Goal: Entertainment & Leisure: Consume media (video, audio)

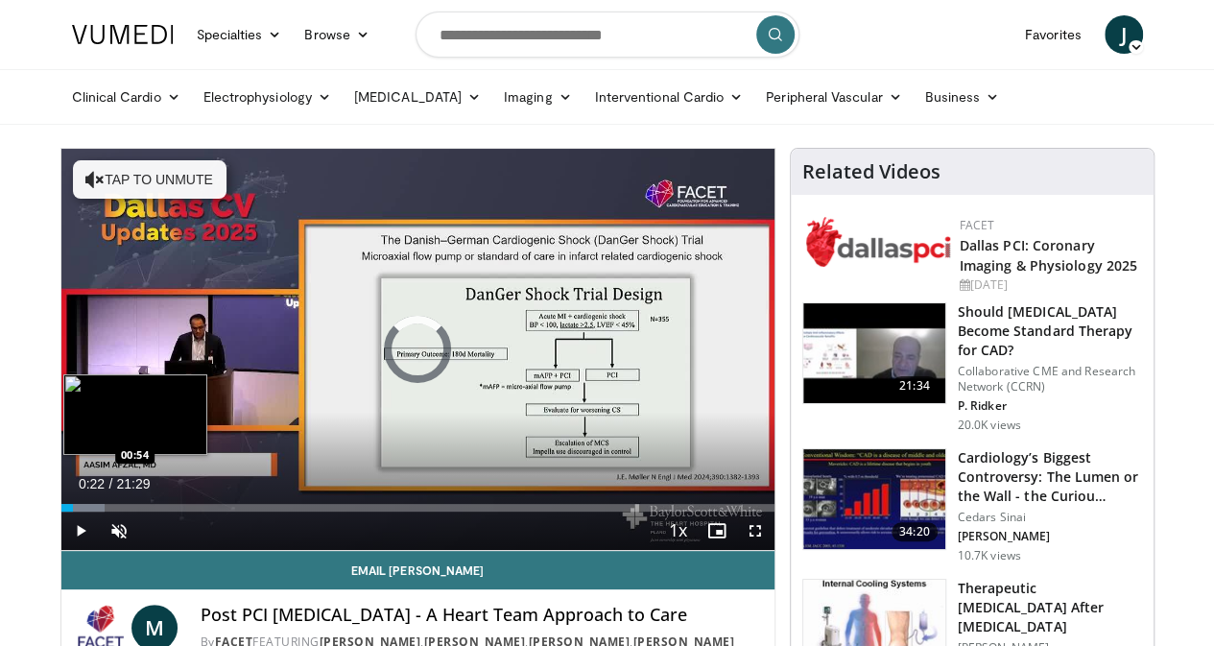
click at [61, 512] on div "Loaded : 6.15% 00:22 00:54" at bounding box center [417, 508] width 713 height 8
click at [76, 512] on div "Progress Bar" at bounding box center [102, 508] width 52 height 8
click at [101, 512] on div "Progress Bar" at bounding box center [128, 508] width 54 height 8
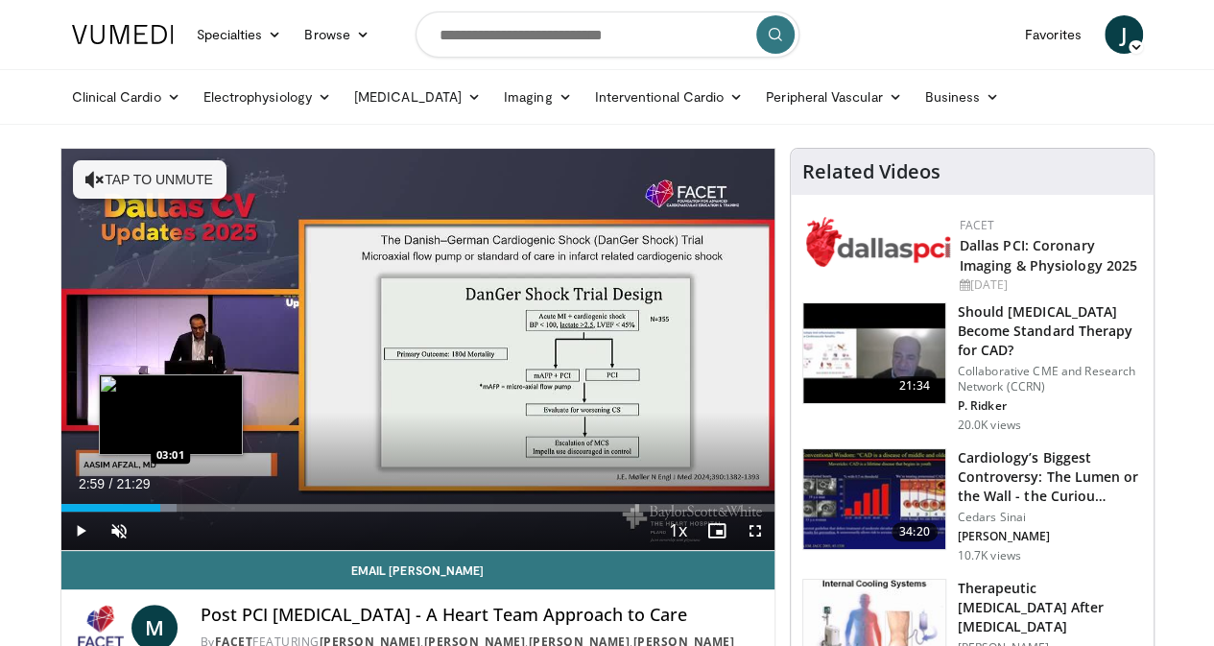
click at [123, 512] on div "Progress Bar" at bounding box center [149, 508] width 53 height 8
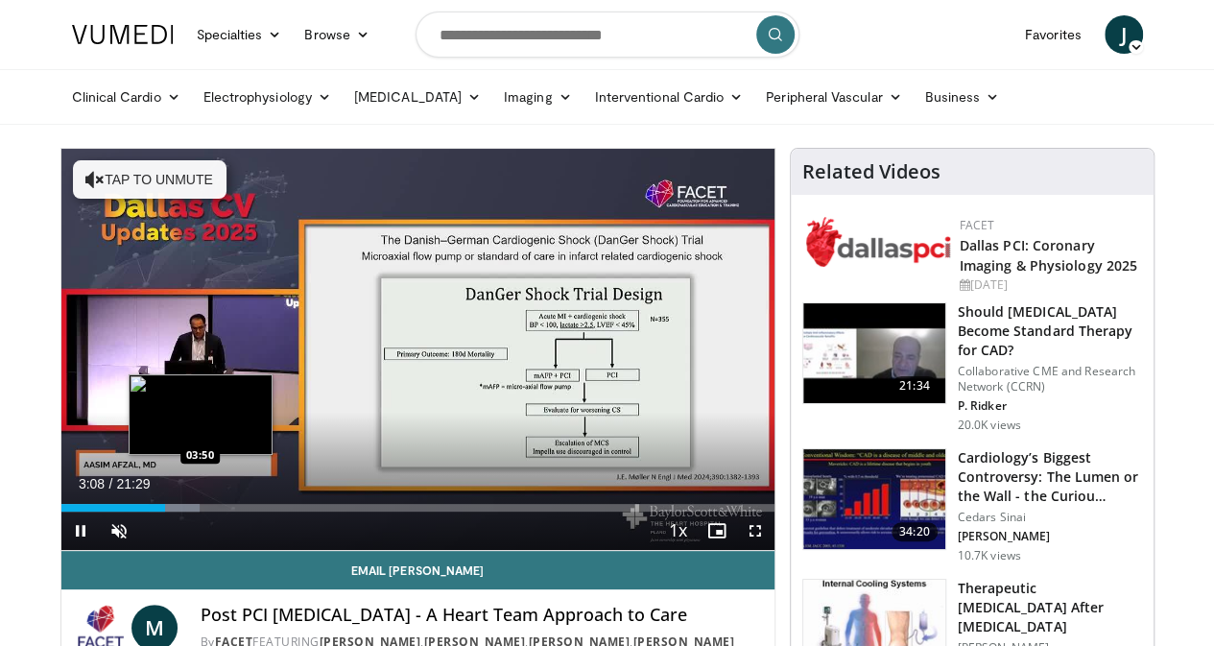
click at [151, 542] on video-js "**********" at bounding box center [417, 350] width 713 height 402
click at [163, 512] on div "Loaded : 20.00% 03:15 04:09" at bounding box center [417, 508] width 713 height 8
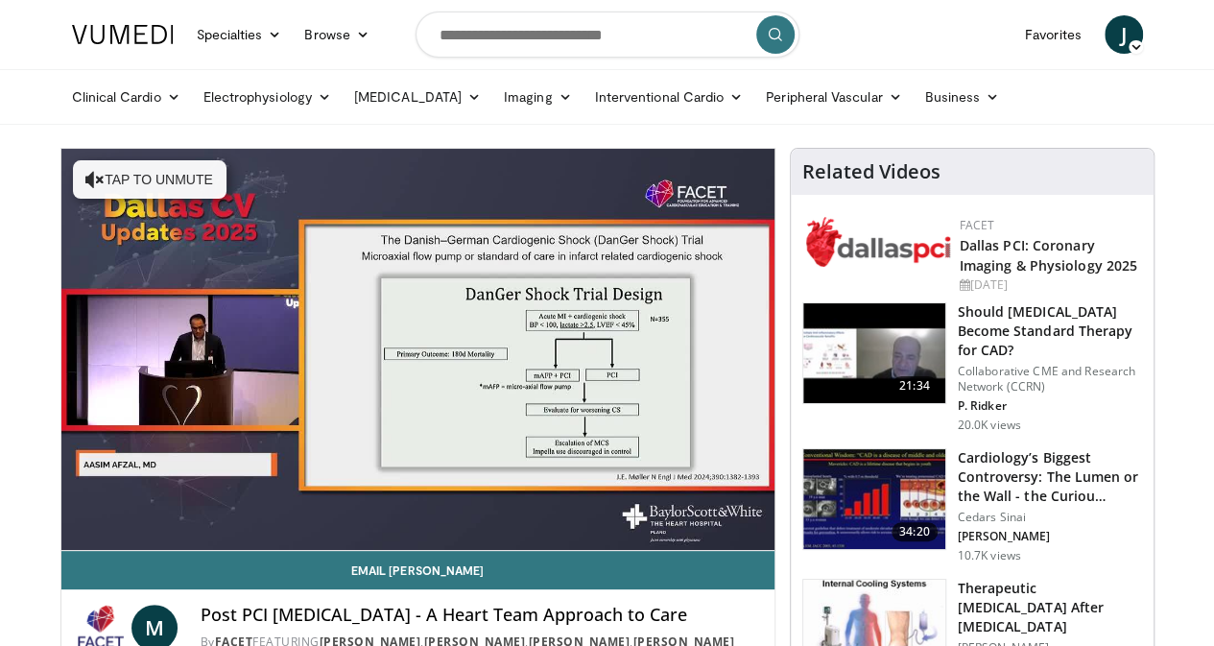
click at [200, 541] on div "10 seconds Tap to unmute" at bounding box center [417, 349] width 713 height 401
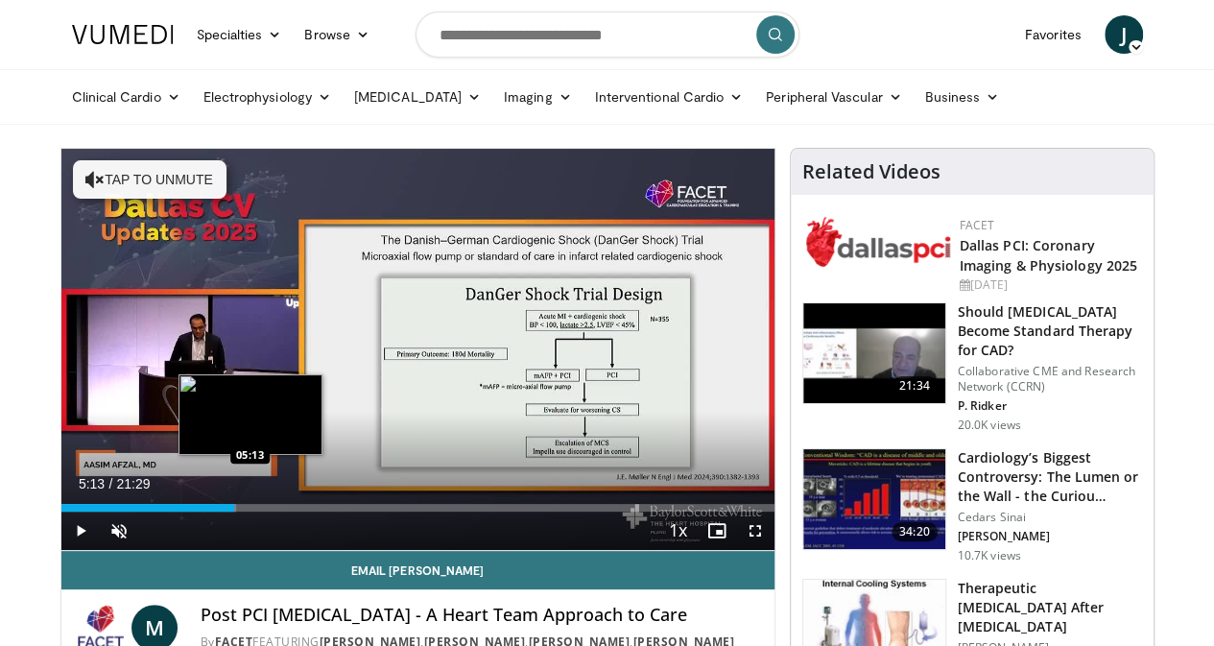
click at [201, 512] on div "Loaded : 24.62% 05:13 05:13" at bounding box center [417, 508] width 713 height 8
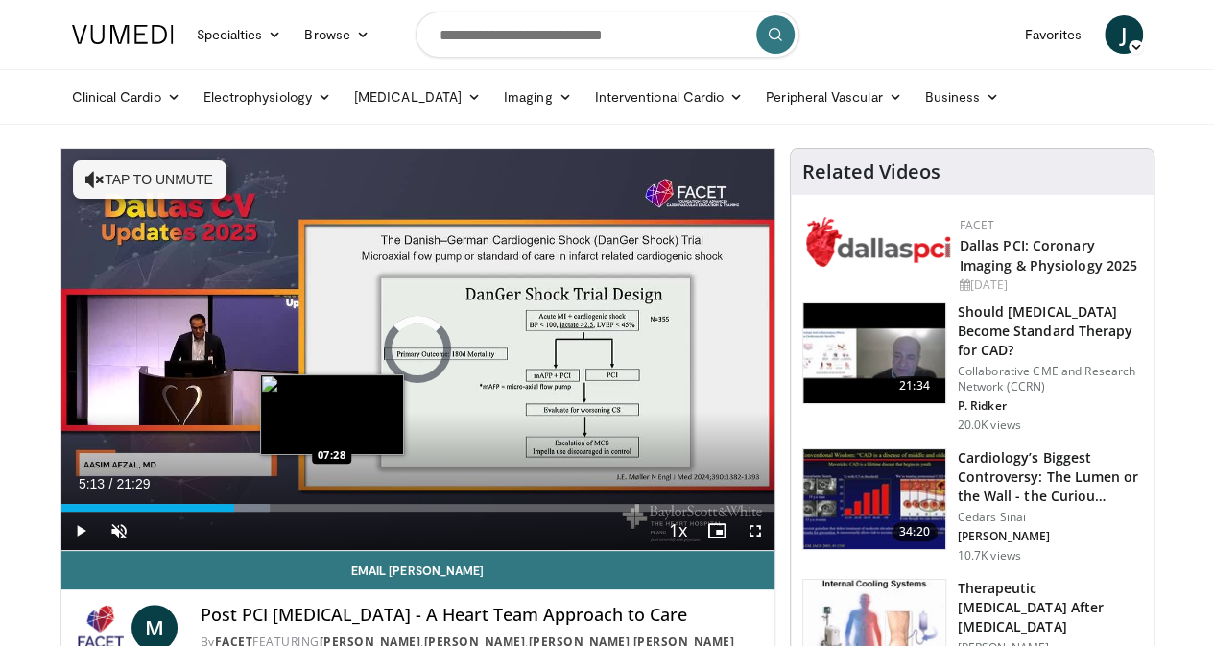
click at [282, 512] on div "Loaded : 29.24% 05:13 07:28" at bounding box center [417, 508] width 713 height 8
